Goal: Obtain resource: Download file/media

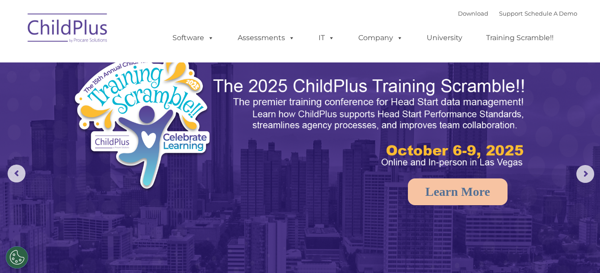
select select "MEDIUM"
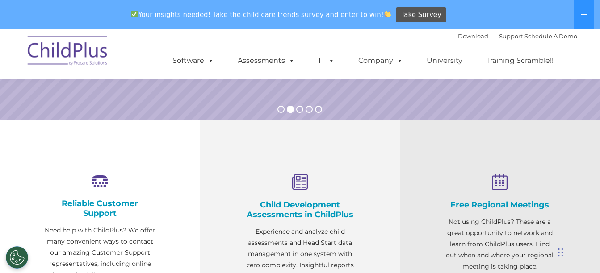
scroll to position [325, 0]
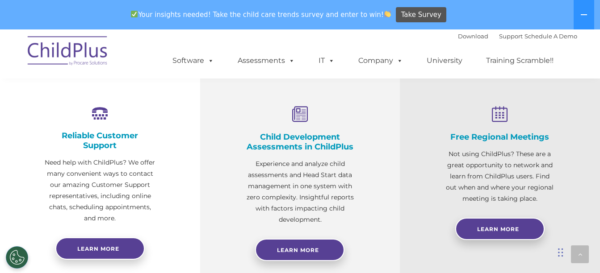
click at [243, 232] on div "Child Development Assessments in ChildPlus Experience and analyze child assessm…" at bounding box center [300, 179] width 200 height 253
click at [270, 249] on link "Learn More" at bounding box center [299, 250] width 89 height 22
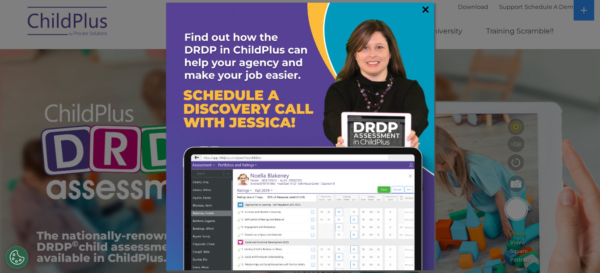
click at [424, 7] on link "×" at bounding box center [425, 9] width 10 height 9
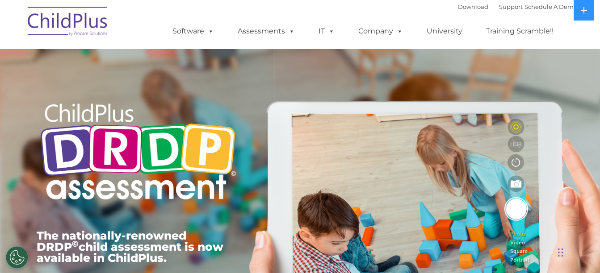
click at [63, 15] on img at bounding box center [67, 22] width 89 height 45
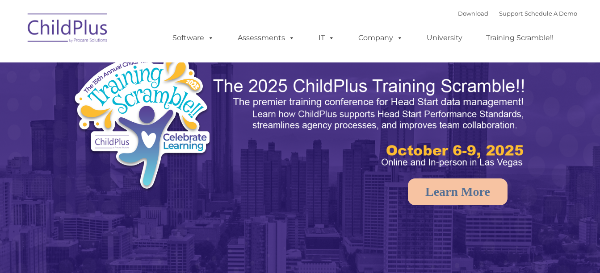
select select "MEDIUM"
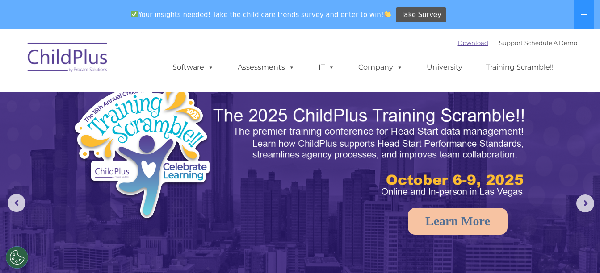
click at [458, 45] on link "Download" at bounding box center [473, 42] width 30 height 7
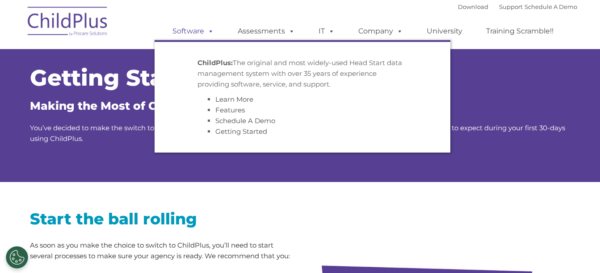
drag, startPoint x: 0, startPoint y: 0, endPoint x: 208, endPoint y: 31, distance: 210.5
click at [208, 31] on span at bounding box center [209, 31] width 10 height 8
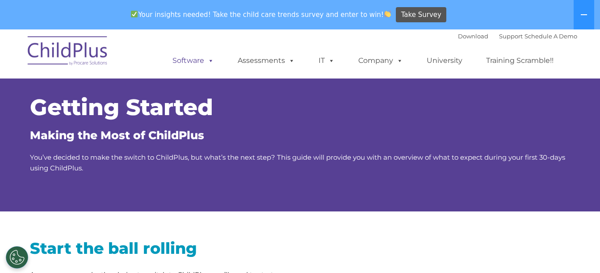
click at [208, 43] on ul "Software ChildPlus: The original and most widely-used Head Start data managemen…" at bounding box center [366, 61] width 423 height 36
click at [195, 60] on link "Software" at bounding box center [193, 61] width 59 height 18
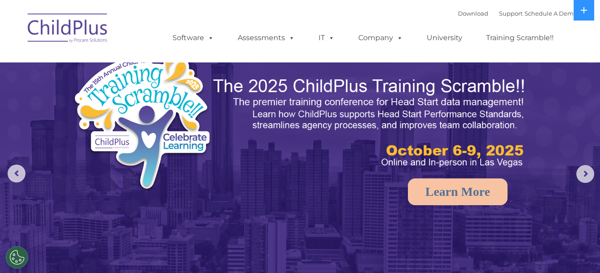
select select "MEDIUM"
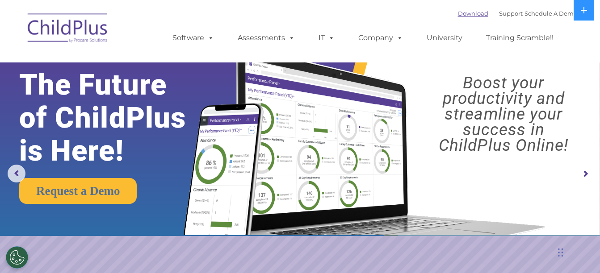
click at [458, 11] on link "Download" at bounding box center [473, 13] width 30 height 7
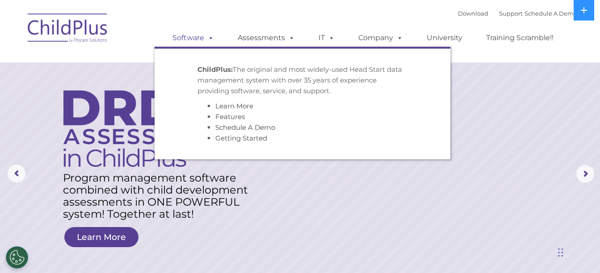
click at [194, 35] on link "Software" at bounding box center [193, 38] width 59 height 18
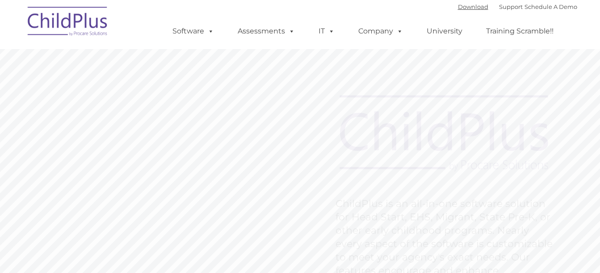
click at [465, 7] on link "Download" at bounding box center [473, 6] width 30 height 7
